Goal: Browse casually: Explore the website without a specific task or goal

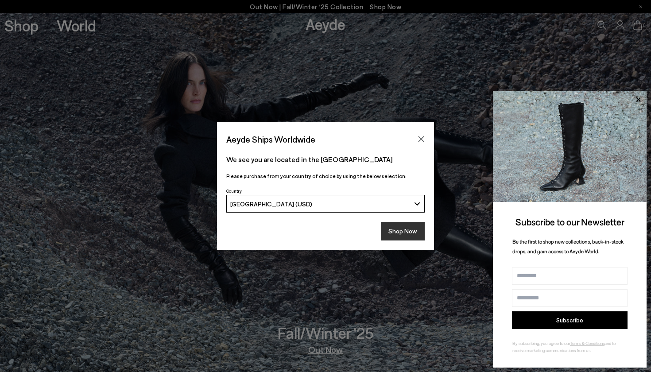
click at [408, 226] on button "Shop Now" at bounding box center [403, 231] width 44 height 19
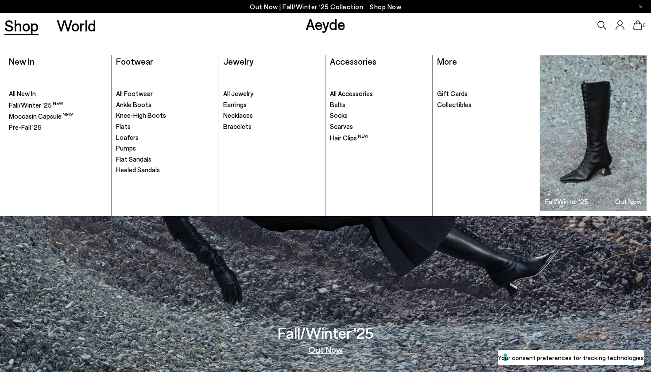
click at [29, 94] on span "All New In" at bounding box center [22, 93] width 27 height 8
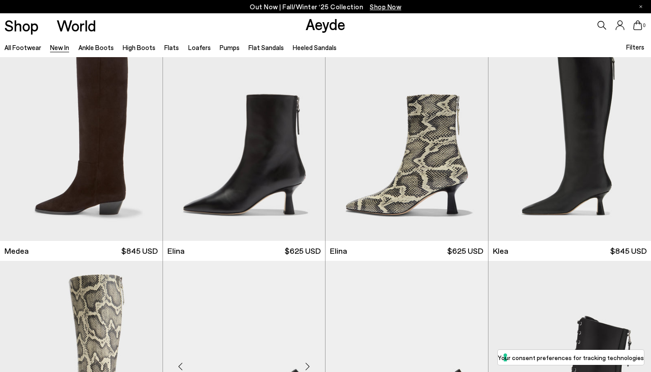
scroll to position [692, 0]
click at [308, 142] on div "Next slide" at bounding box center [307, 142] width 27 height 27
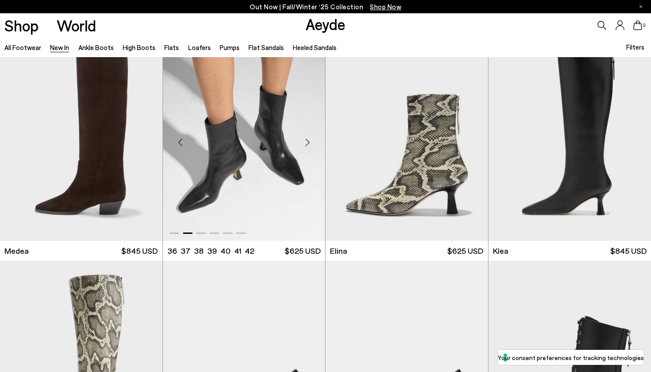
click at [308, 142] on div "Next slide" at bounding box center [307, 142] width 27 height 27
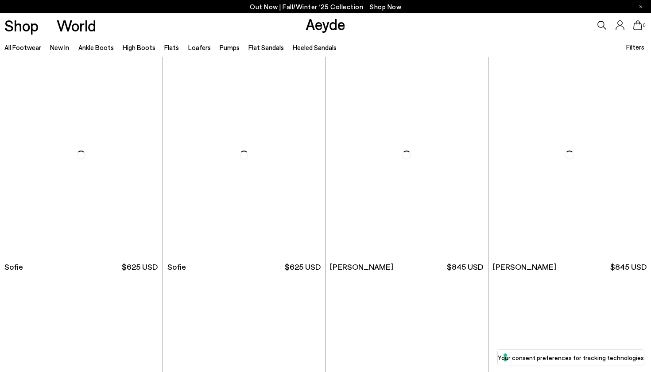
scroll to position [2914, 0]
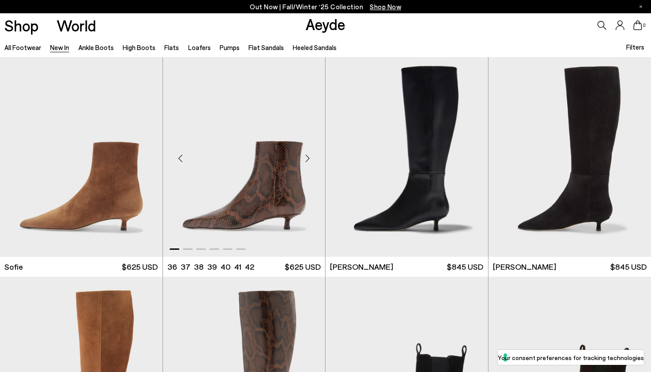
click at [309, 161] on div "Next slide" at bounding box center [307, 158] width 27 height 27
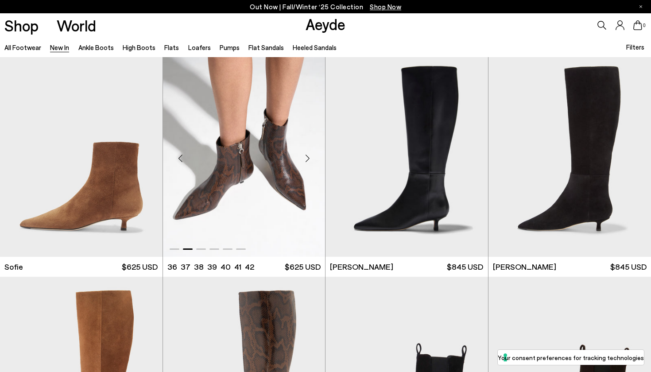
click at [309, 161] on div "Next slide" at bounding box center [307, 158] width 27 height 27
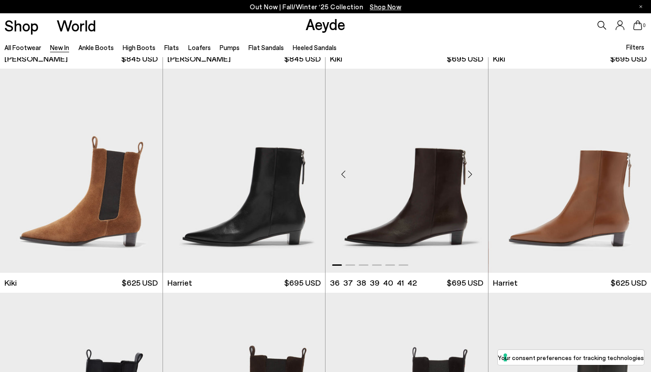
scroll to position [3365, 0]
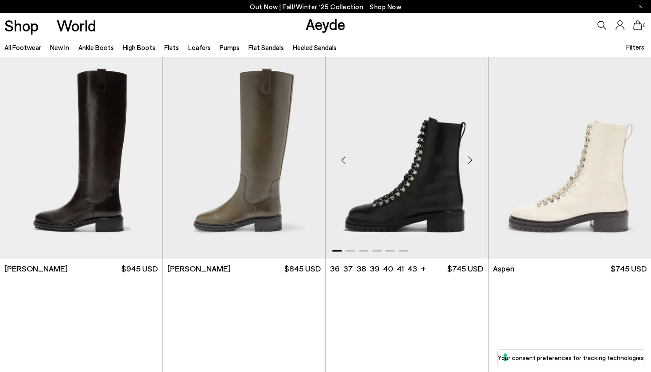
scroll to position [4703, 0]
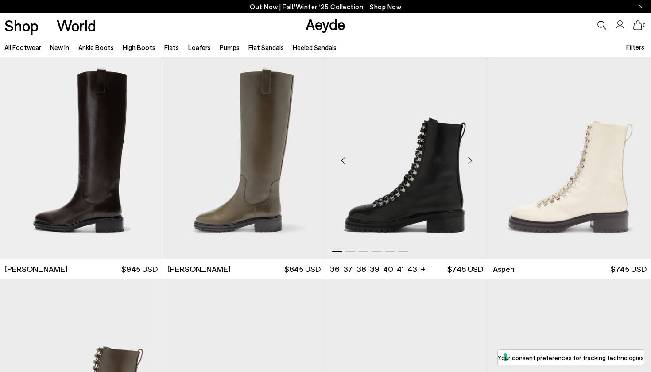
click at [470, 162] on div "Next slide" at bounding box center [470, 160] width 27 height 27
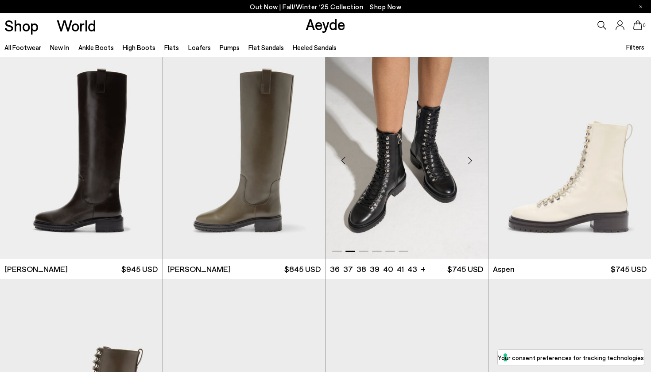
click at [470, 162] on div "Next slide" at bounding box center [470, 160] width 27 height 27
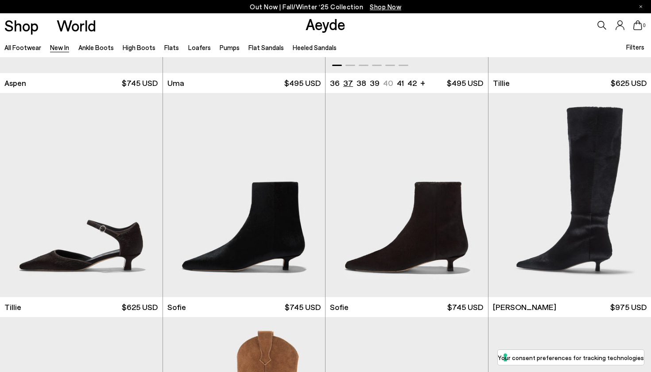
scroll to position [5161, 0]
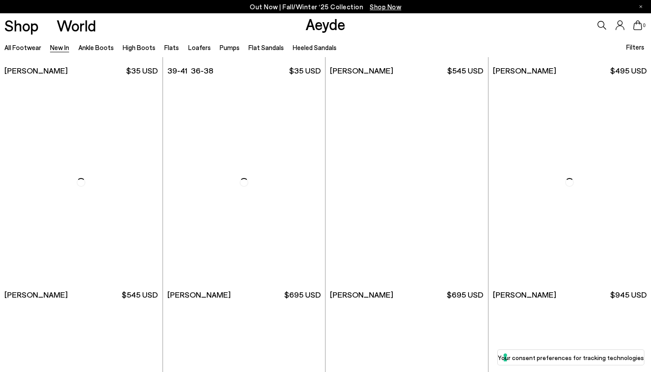
scroll to position [6925, 0]
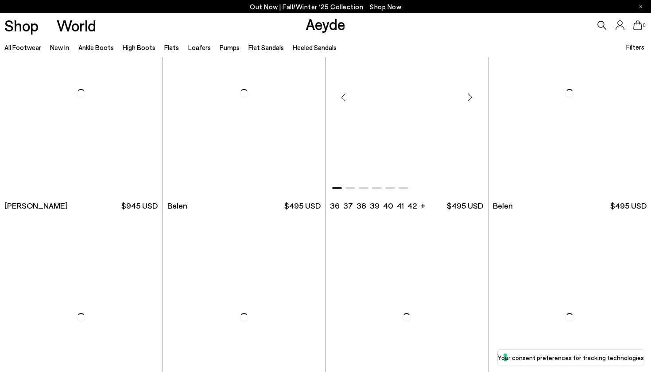
scroll to position [7835, 0]
